Goal: Task Accomplishment & Management: Use online tool/utility

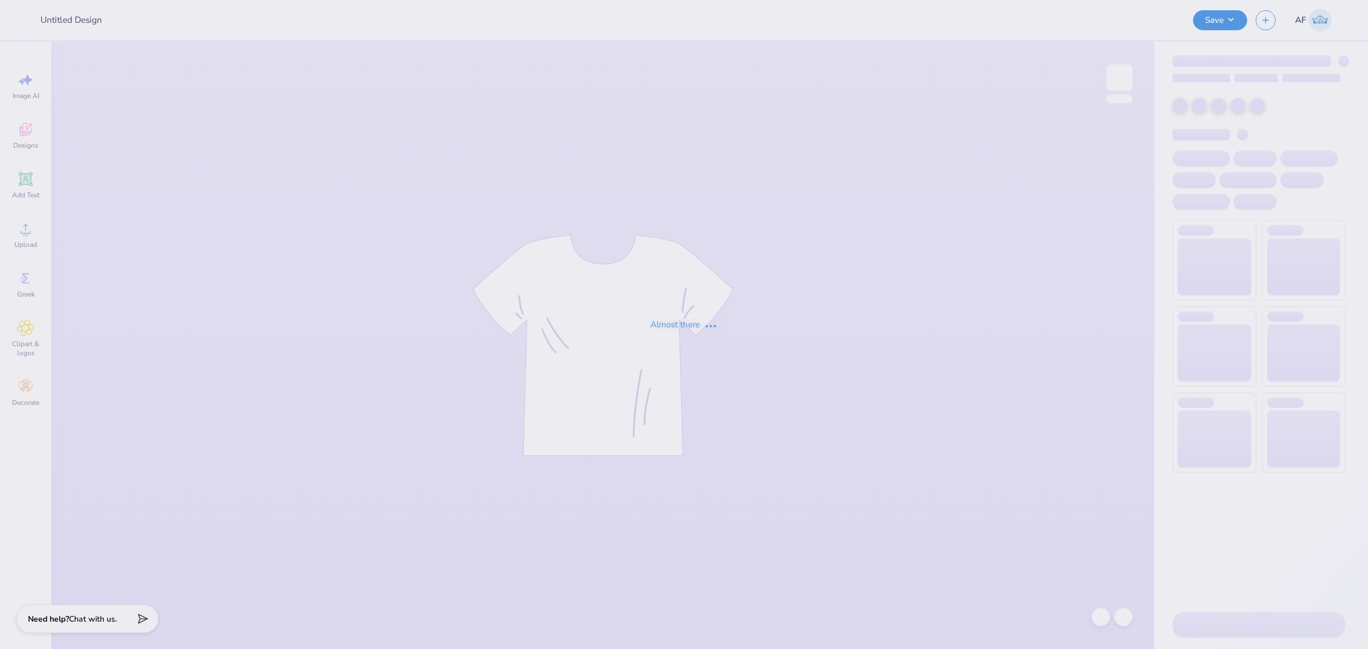
type input "Shirts for KAT"
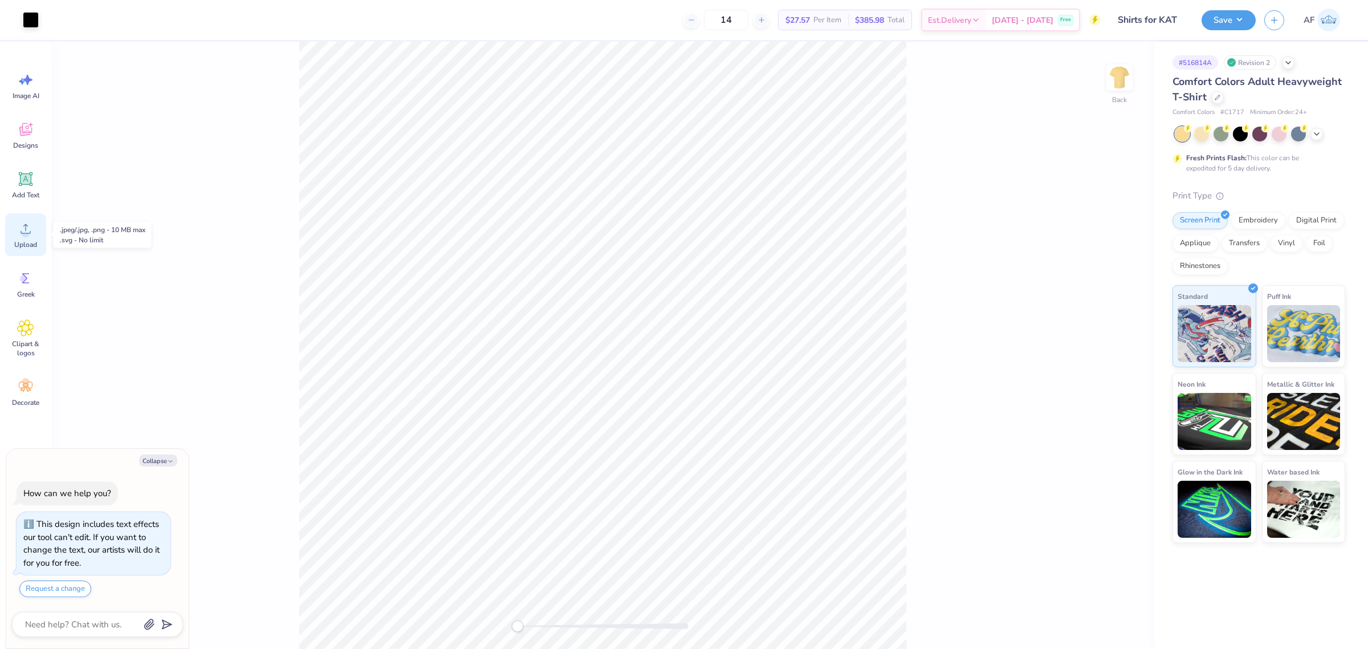
click at [27, 231] on circle at bounding box center [26, 233] width 8 height 8
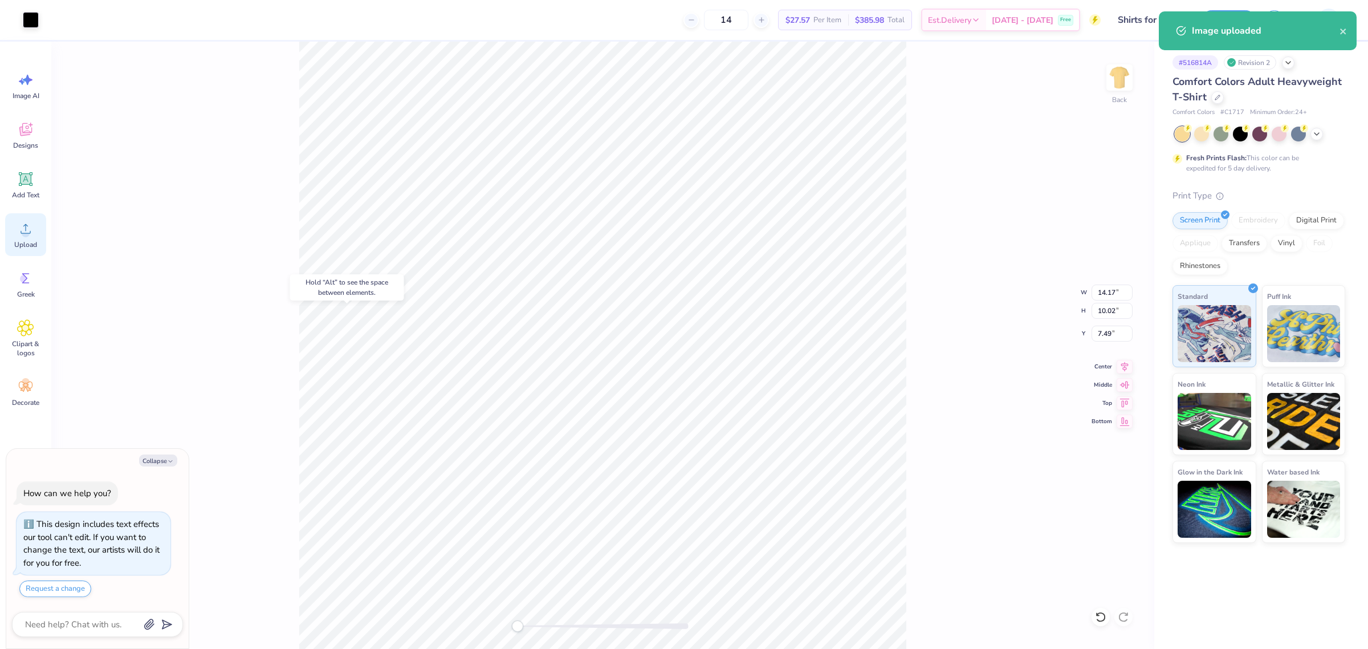
type textarea "x"
type input "10.00"
type input "7.07"
type input "3.00"
type textarea "x"
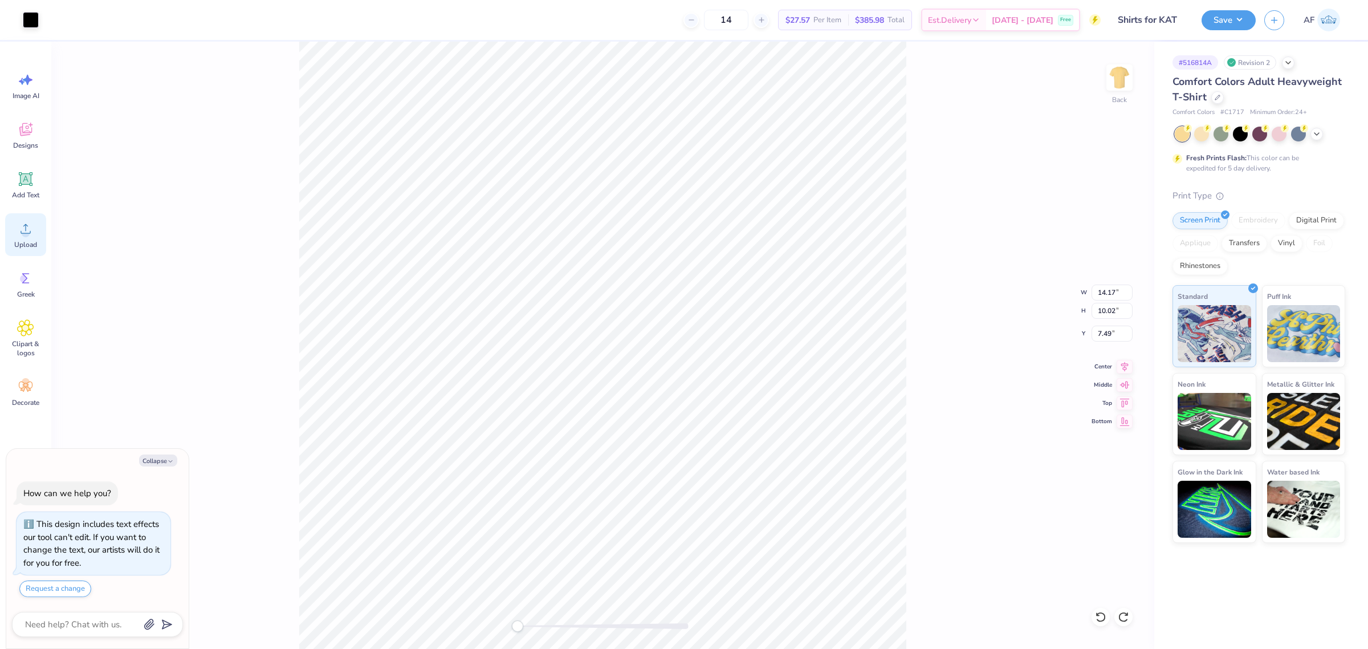
type input "10.00"
type input "7.07"
type input "3.00"
type textarea "x"
type input "14.17"
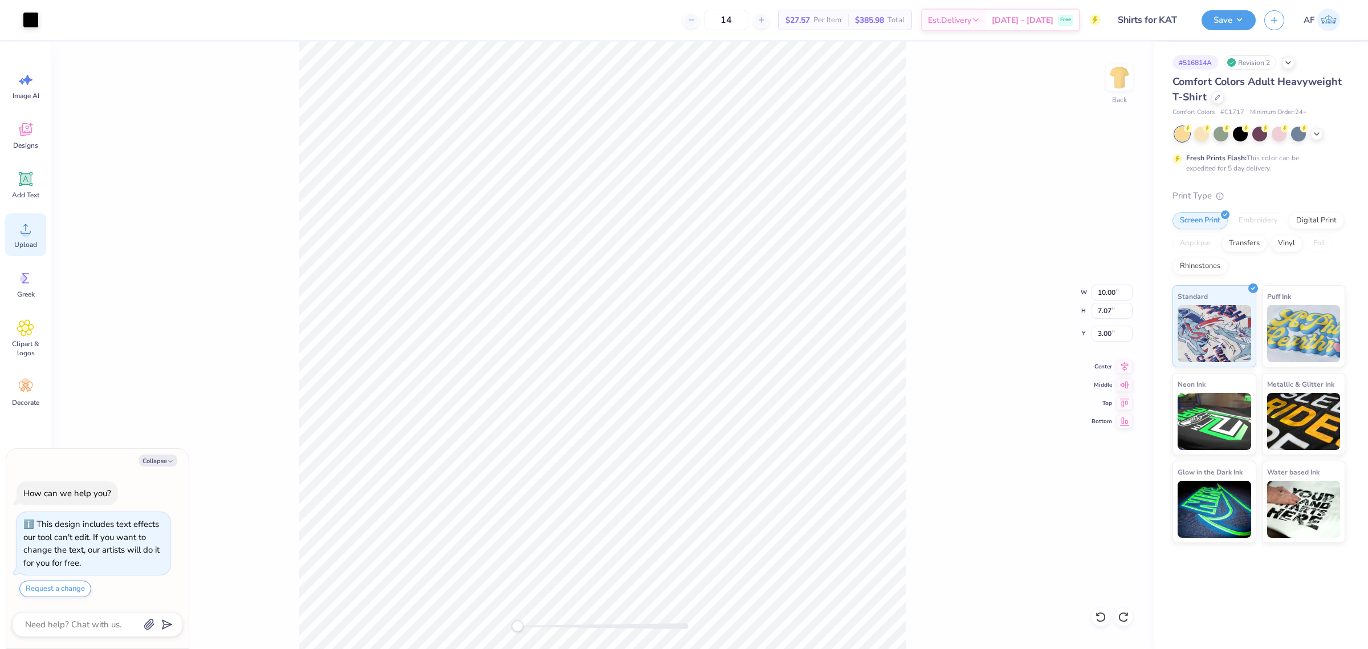
type input "10.02"
type input "7.49"
type textarea "x"
type input "10.00"
type input "7.07"
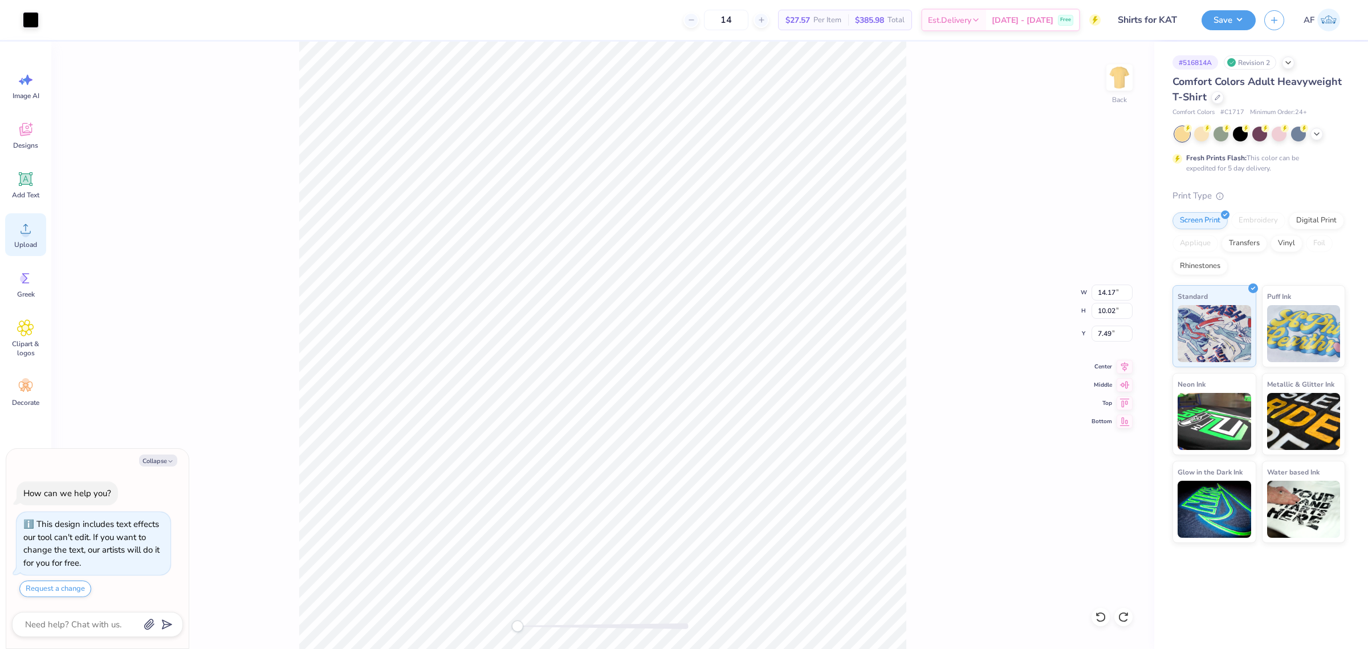
type input "3.00"
click at [1129, 368] on icon at bounding box center [1125, 365] width 16 height 14
type textarea "x"
click at [1101, 335] on input "7.49" at bounding box center [1112, 334] width 41 height 16
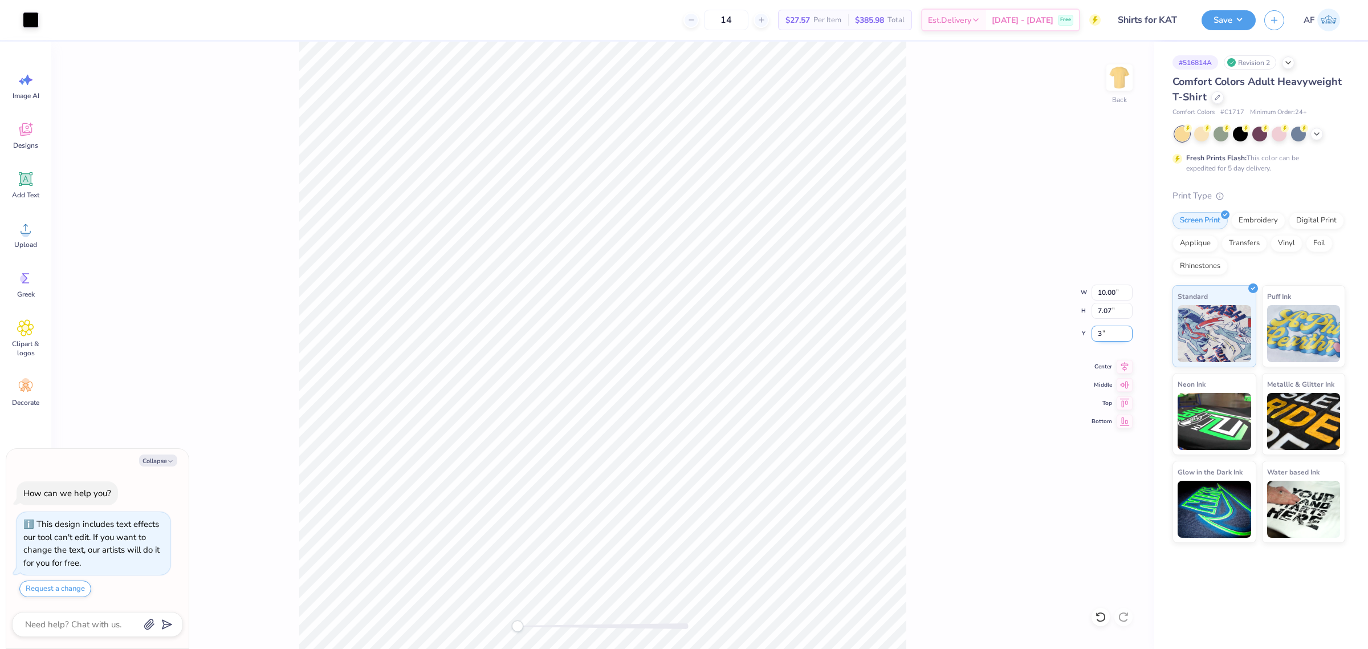
type input "3"
click at [1123, 366] on icon at bounding box center [1124, 365] width 7 height 10
type textarea "x"
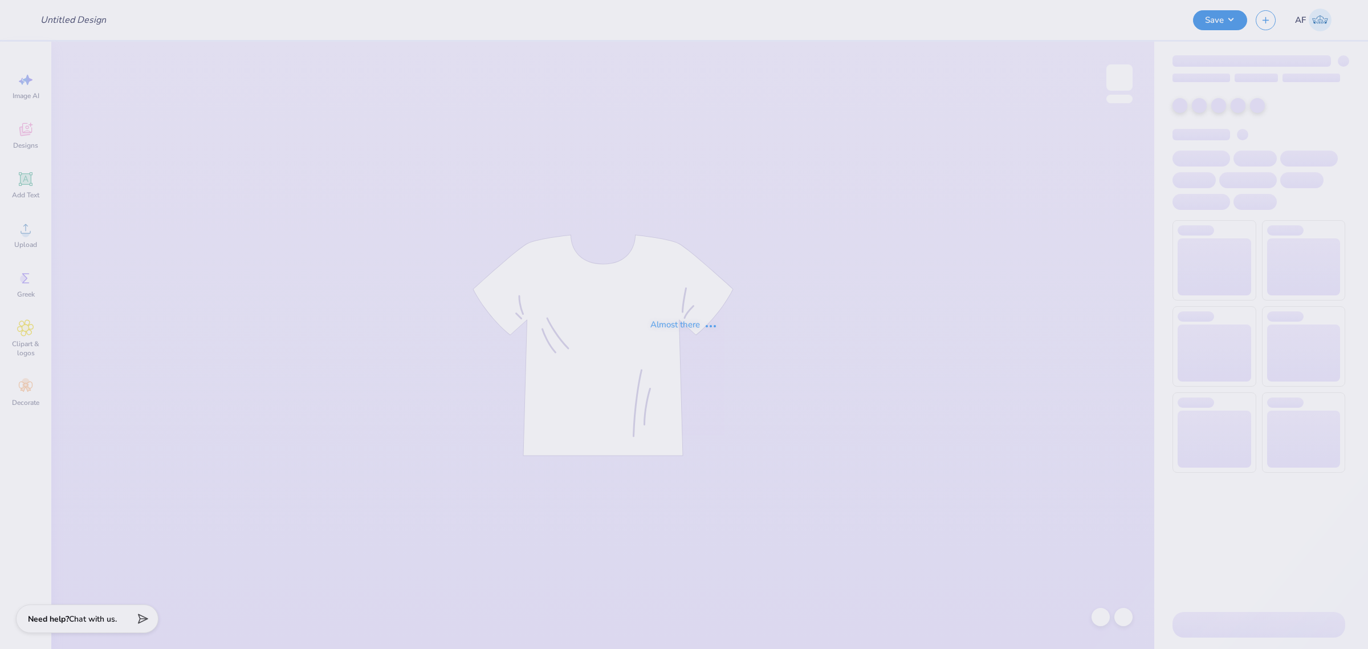
type input "[PERSON_NAME] : [US_STATE][GEOGRAPHIC_DATA]"
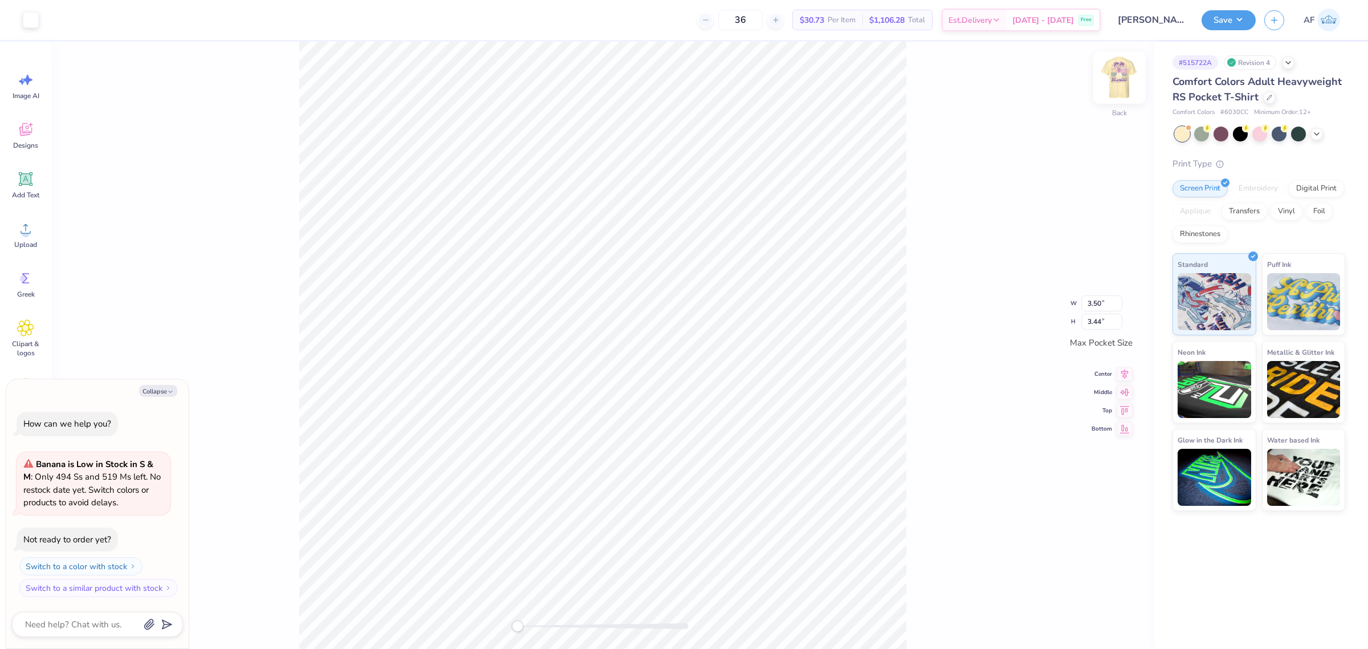
click at [1124, 84] on img at bounding box center [1120, 78] width 46 height 46
type textarea "x"
type input "1.63"
type input "2.33"
type input "15.31"
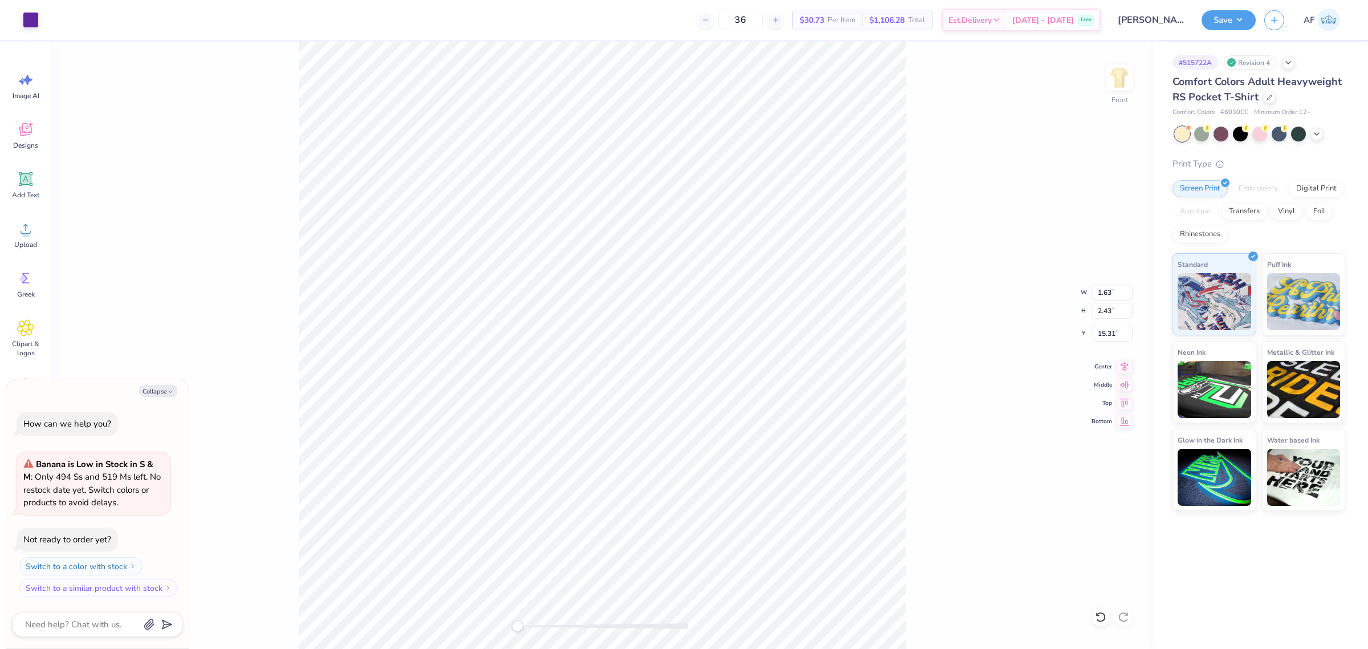
type textarea "x"
